Goal: Information Seeking & Learning: Learn about a topic

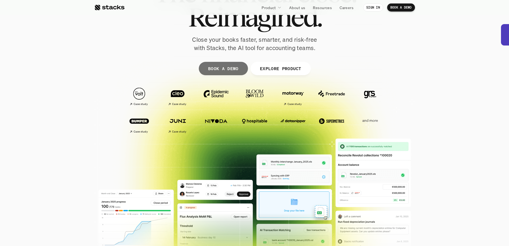
scroll to position [53, 0]
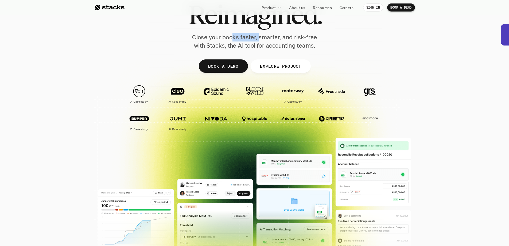
drag, startPoint x: 233, startPoint y: 40, endPoint x: 259, endPoint y: 38, distance: 26.0
click at [259, 38] on p "Close your books faster, smarter, and risk-free with Stacks, the AI tool for ac…" at bounding box center [255, 41] width 134 height 17
drag, startPoint x: 228, startPoint y: 46, endPoint x: 274, endPoint y: 45, distance: 46.2
click at [273, 45] on p "Close your books faster, smarter, and risk-free with Stacks, the AI tool for ac…" at bounding box center [255, 41] width 134 height 17
click at [284, 44] on p "Close your books faster, smarter, and risk-free with Stacks, the AI tool for ac…" at bounding box center [255, 41] width 134 height 17
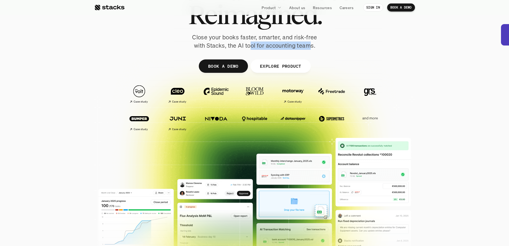
drag, startPoint x: 252, startPoint y: 42, endPoint x: 313, endPoint y: 46, distance: 61.9
click at [313, 46] on p "Close your books faster, smarter, and risk-free with Stacks, the AI tool for ac…" at bounding box center [255, 41] width 134 height 17
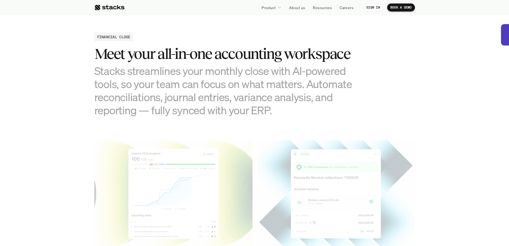
scroll to position [534, 0]
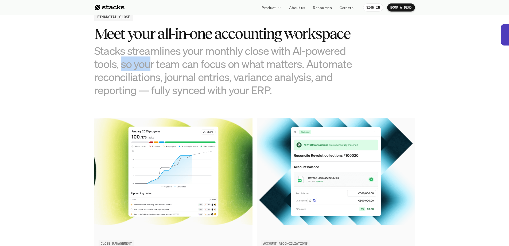
drag, startPoint x: 121, startPoint y: 66, endPoint x: 160, endPoint y: 66, distance: 38.7
click at [157, 64] on h3 "Stacks streamlines your monthly close with AI-powered tools, so your team can f…" at bounding box center [227, 70] width 267 height 53
drag, startPoint x: 127, startPoint y: 78, endPoint x: 177, endPoint y: 77, distance: 50.5
click at [177, 77] on h3 "Stacks streamlines your monthly close with AI-powered tools, so your team can f…" at bounding box center [227, 70] width 267 height 53
click at [191, 88] on h3 "Stacks streamlines your monthly close with AI-powered tools, so your team can f…" at bounding box center [227, 70] width 267 height 53
